Goal: Information Seeking & Learning: Learn about a topic

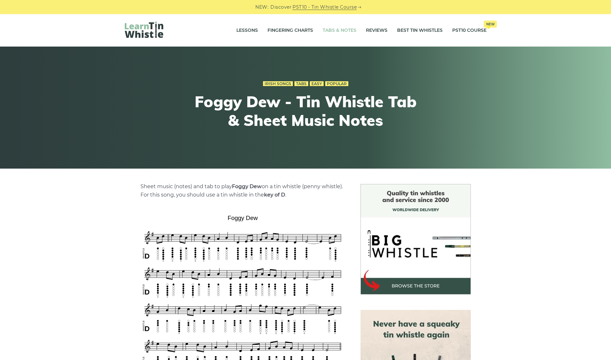
click at [329, 32] on link "Tabs & Notes" at bounding box center [340, 30] width 34 height 16
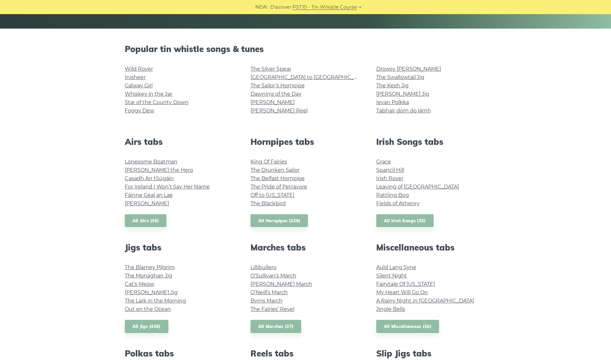
scroll to position [191, 0]
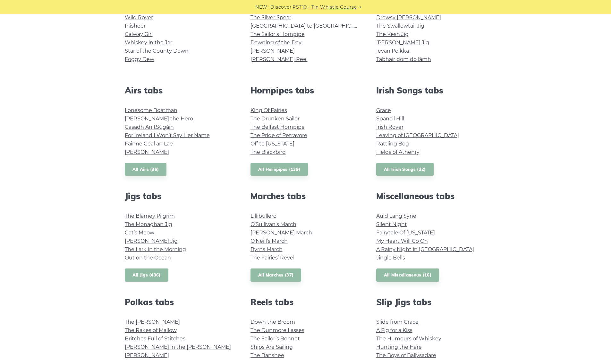
click at [150, 274] on link "All Jigs (436)" at bounding box center [147, 274] width 44 height 13
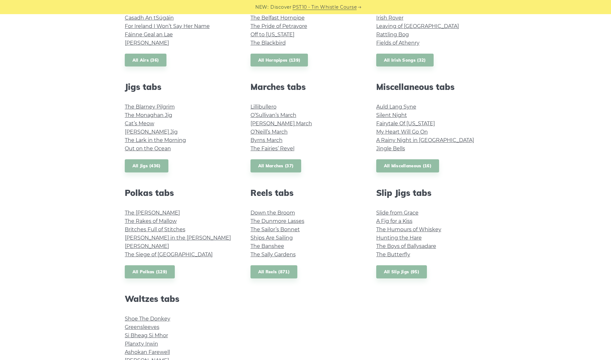
scroll to position [372, 0]
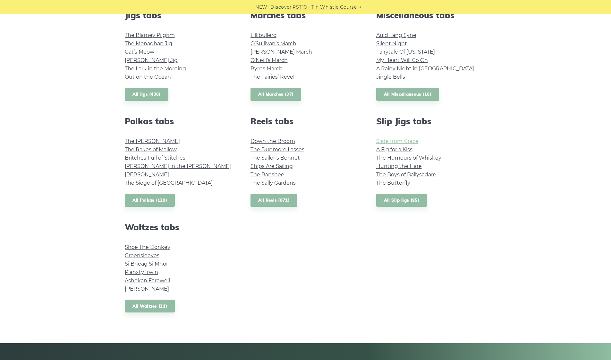
click at [406, 141] on link "Slide from Grace" at bounding box center [397, 141] width 42 height 6
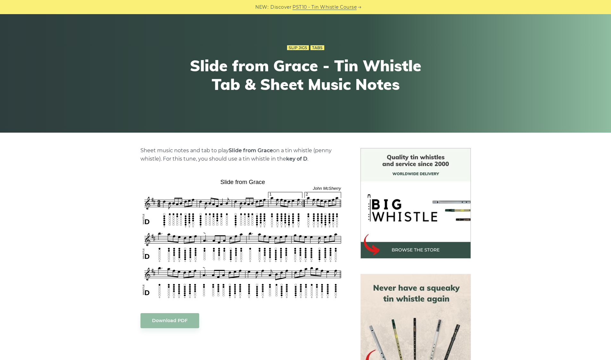
scroll to position [63, 0]
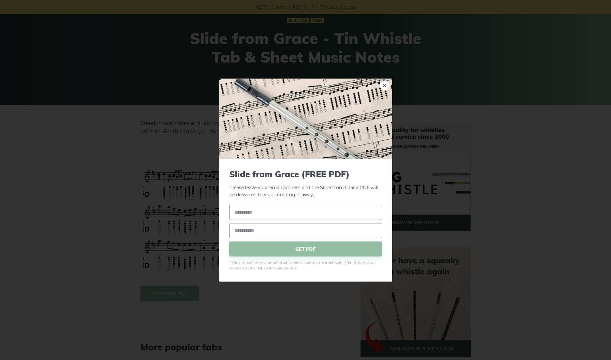
click at [201, 201] on div "× Slide from Grace (FREE PDF) Please leave your email address and the Slide fro…" at bounding box center [305, 180] width 611 height 360
click at [382, 87] on link "×" at bounding box center [385, 85] width 10 height 10
drag, startPoint x: 265, startPoint y: 152, endPoint x: 237, endPoint y: 155, distance: 28.3
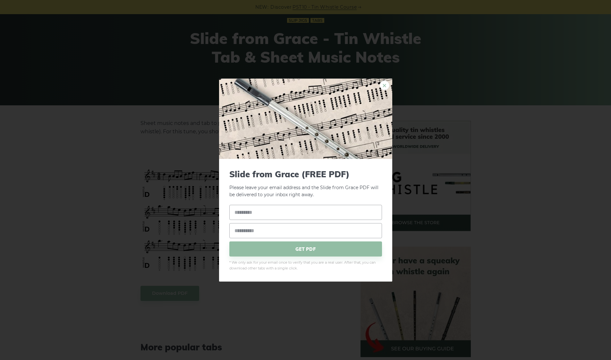
click at [385, 84] on link "×" at bounding box center [385, 85] width 10 height 10
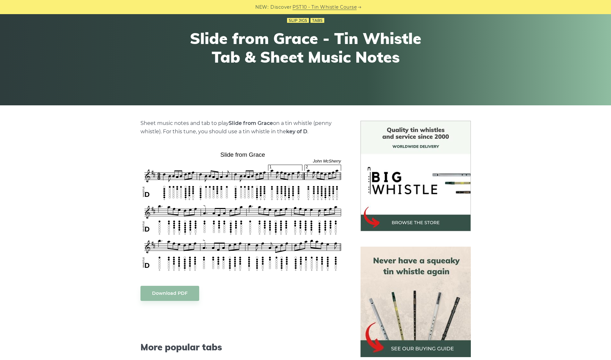
scroll to position [62, 0]
